Goal: Communication & Community: Answer question/provide support

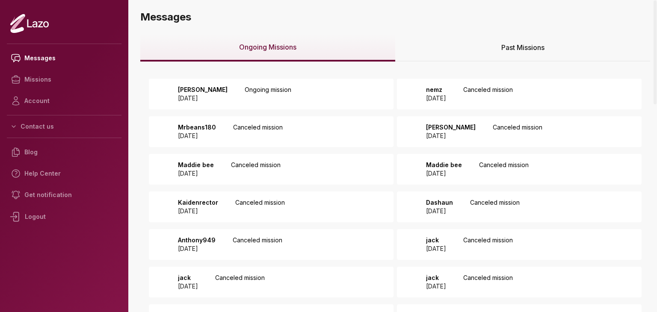
click at [358, 89] on div "zach 2025 September 04 Ongoing mission" at bounding box center [271, 94] width 245 height 31
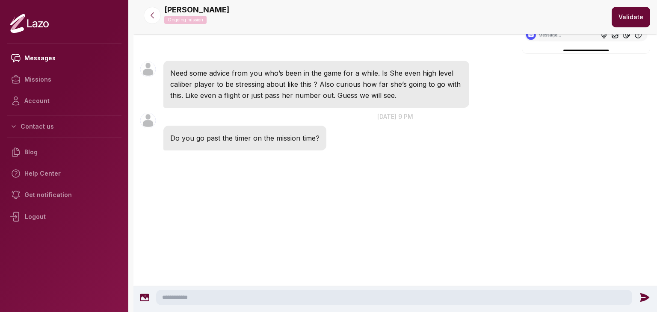
scroll to position [1495, 0]
click at [288, 301] on textarea at bounding box center [394, 297] width 476 height 15
type textarea "**********"
click at [644, 298] on icon at bounding box center [646, 298] width 9 height 9
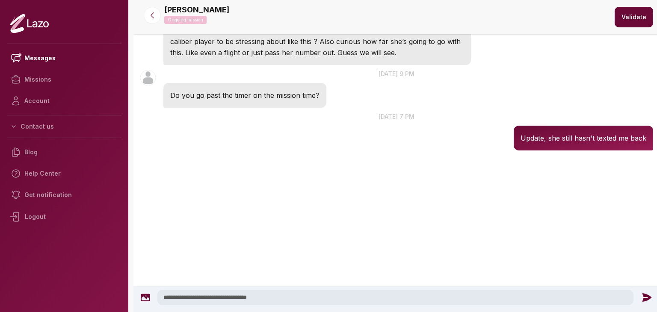
scroll to position [1516, 0]
click at [351, 294] on textarea at bounding box center [395, 297] width 476 height 15
type textarea "**********"
click at [646, 295] on icon at bounding box center [646, 298] width 9 height 9
click at [641, 299] on icon at bounding box center [646, 297] width 11 height 11
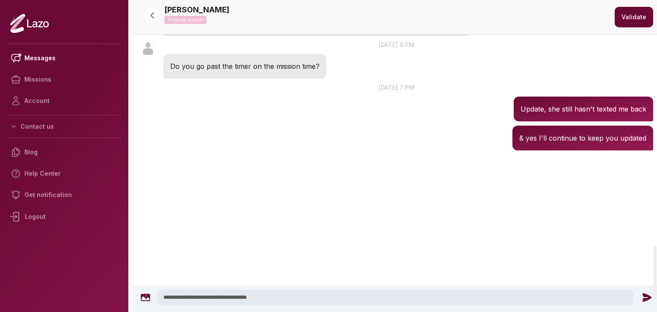
click at [641, 299] on icon at bounding box center [646, 297] width 11 height 11
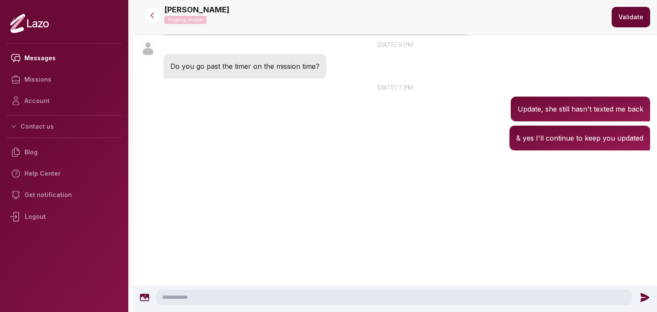
scroll to position [1543, 0]
click at [261, 298] on textarea at bounding box center [394, 297] width 476 height 15
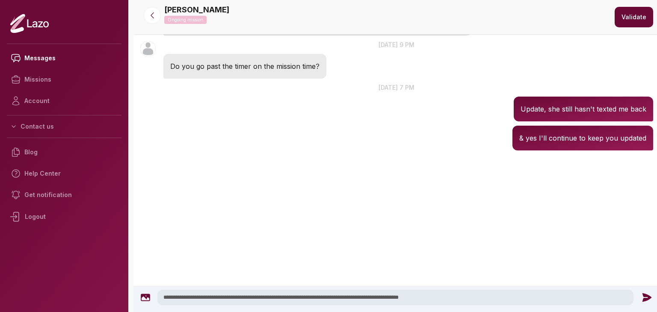
type textarea "**********"
click at [638, 294] on div at bounding box center [647, 297] width 19 height 11
click at [645, 296] on icon at bounding box center [646, 298] width 9 height 9
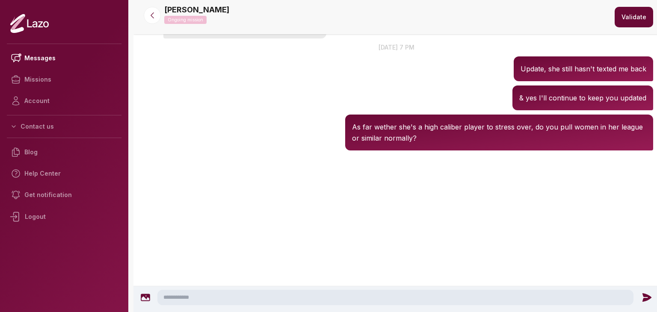
scroll to position [1585, 0]
click at [148, 16] on icon at bounding box center [152, 15] width 9 height 9
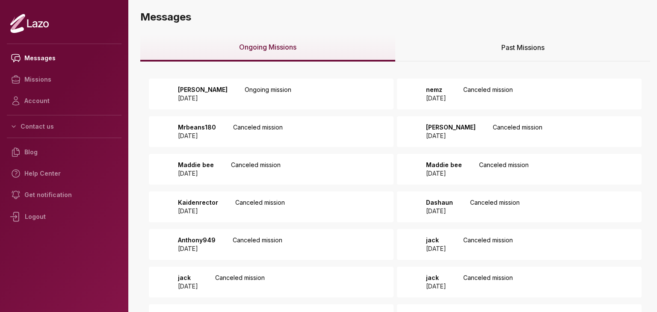
click at [437, 52] on div "Past Missions" at bounding box center [522, 47] width 255 height 27
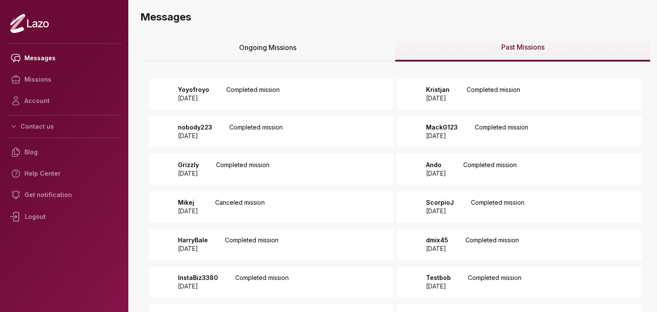
click at [450, 88] on p "Kristjan" at bounding box center [438, 90] width 24 height 9
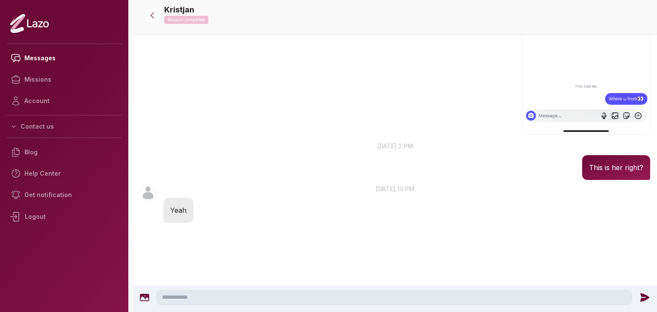
scroll to position [1137, 0]
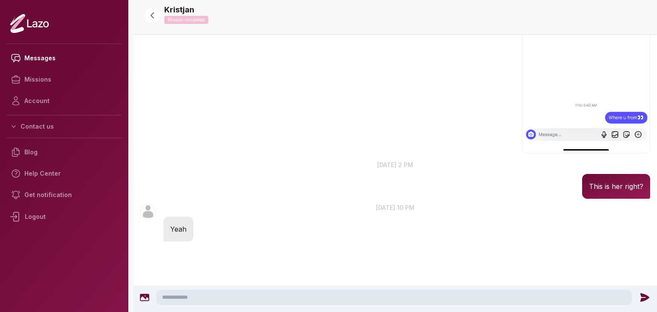
click at [289, 290] on textarea at bounding box center [394, 297] width 476 height 15
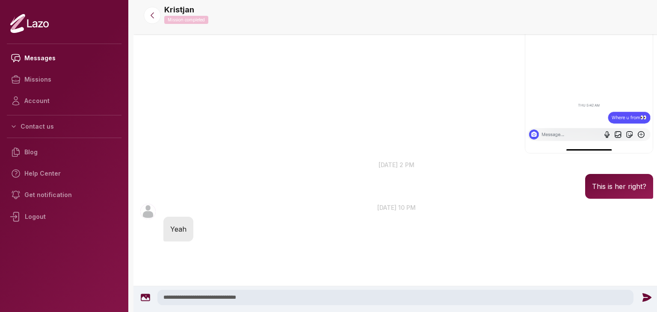
type textarea "**********"
click at [647, 298] on icon at bounding box center [646, 298] width 9 height 9
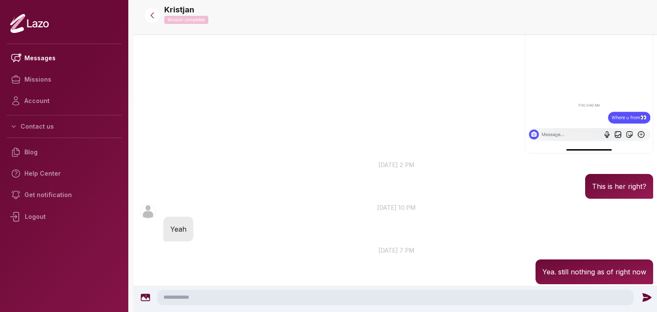
scroll to position [1179, 0]
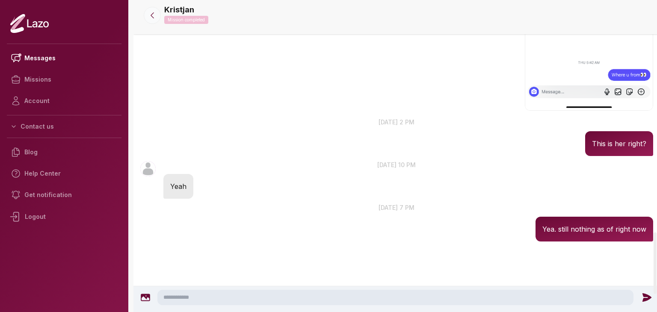
click at [154, 9] on button at bounding box center [152, 15] width 17 height 17
